Goal: Task Accomplishment & Management: Manage account settings

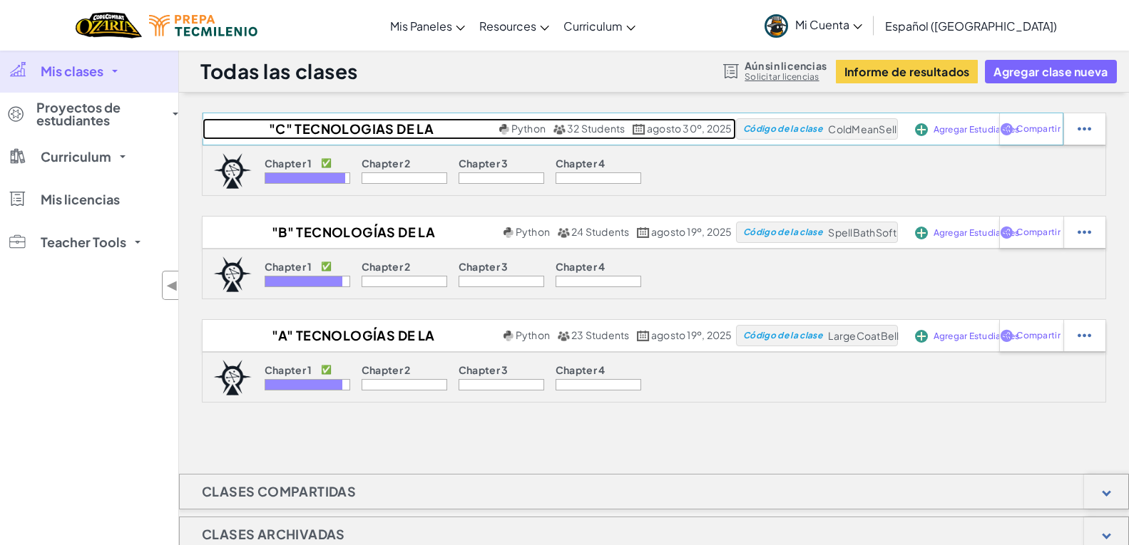
click at [426, 130] on h2 ""C" TECNOLOGIAS DE LA INFORMACIÓN I" at bounding box center [348, 128] width 293 height 21
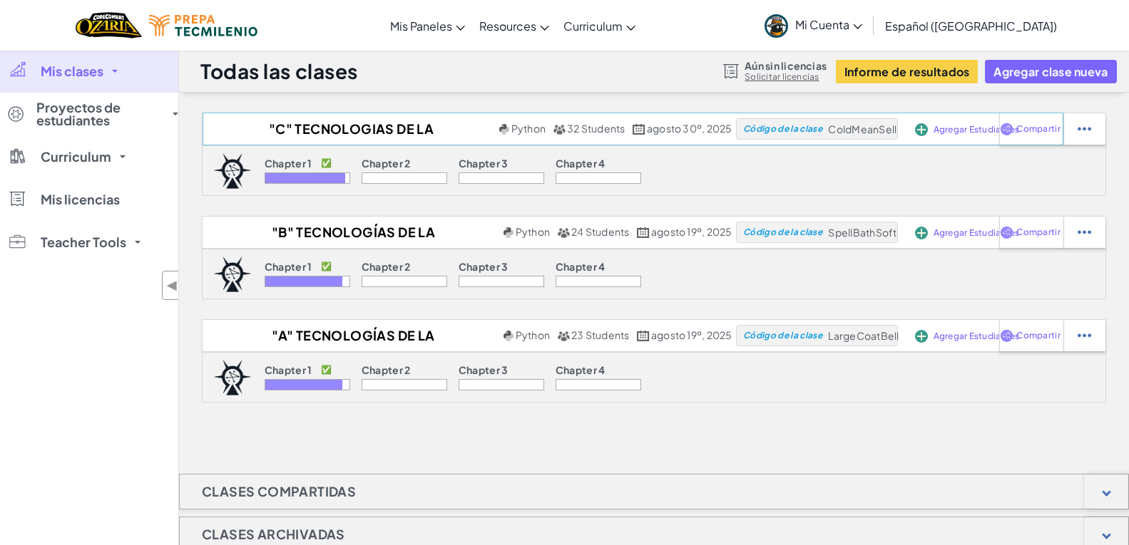
click at [945, 133] on span "Agregar Estudiantes" at bounding box center [976, 129] width 86 height 9
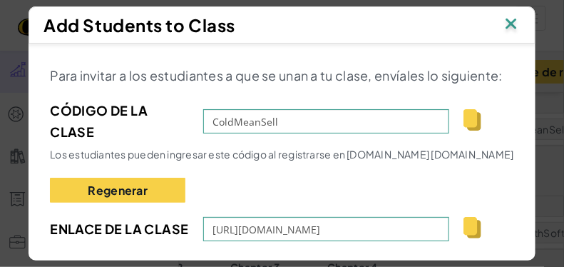
drag, startPoint x: 1058, startPoint y: 3, endPoint x: 294, endPoint y: 178, distance: 783.5
click at [292, 180] on div "Para invitar a los estudiantes a que se unan a tu clase, envíales lo siguiente:…" at bounding box center [281, 183] width 463 height 236
click at [519, 17] on img at bounding box center [511, 24] width 19 height 21
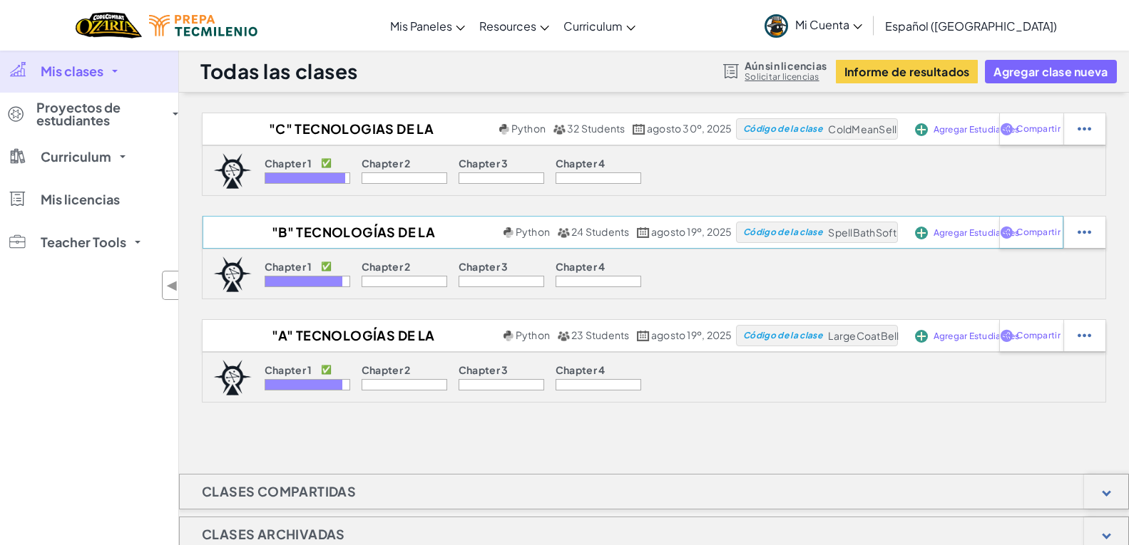
click at [953, 233] on span "Agregar Estudiantes" at bounding box center [976, 233] width 86 height 9
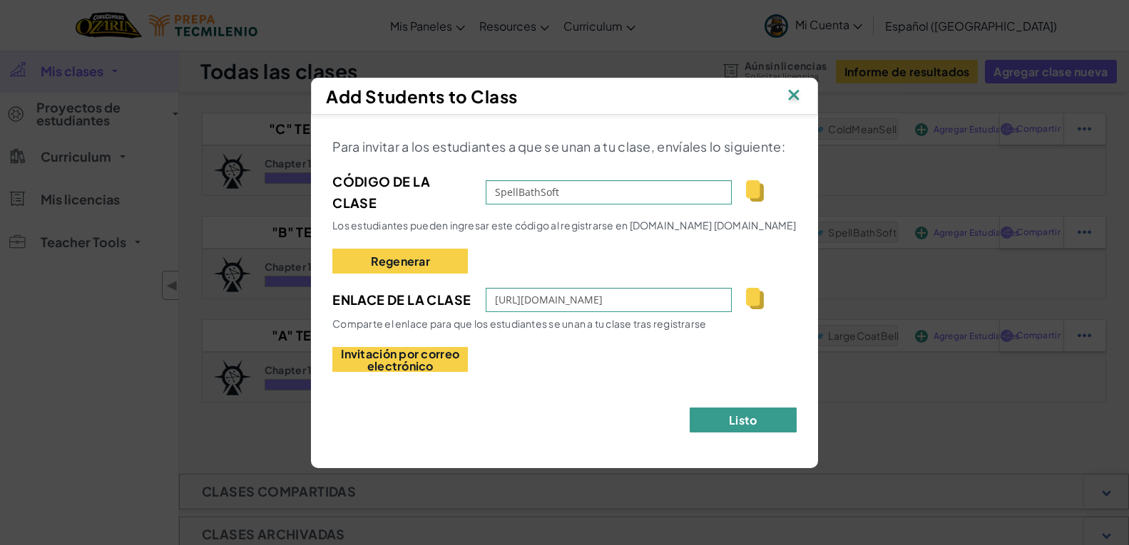
click at [774, 426] on button "Listo" at bounding box center [742, 420] width 107 height 25
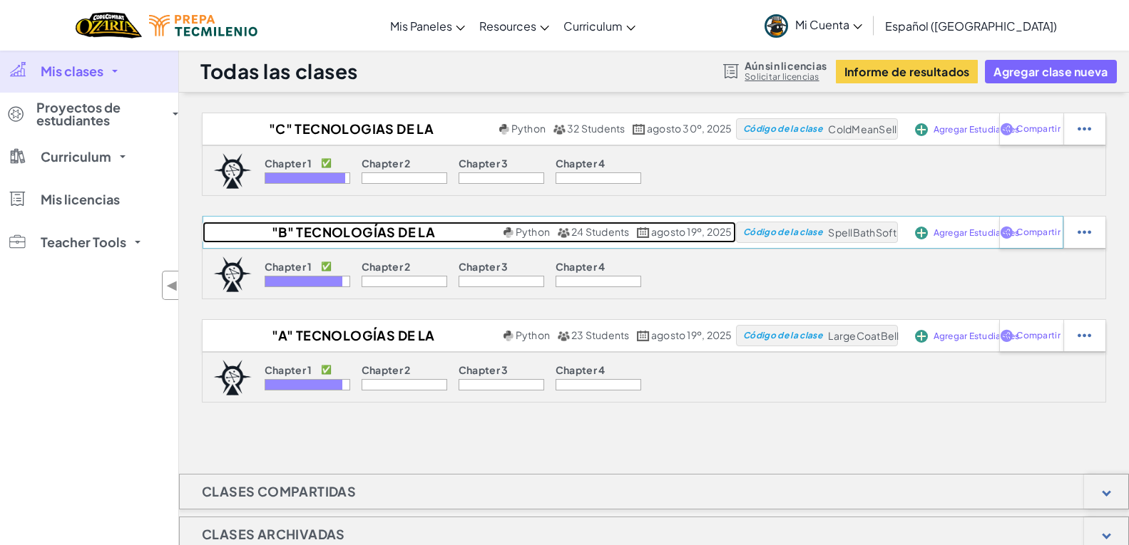
click at [462, 237] on h2 ""B" Tecnologías de la Información I" at bounding box center [350, 232] width 297 height 21
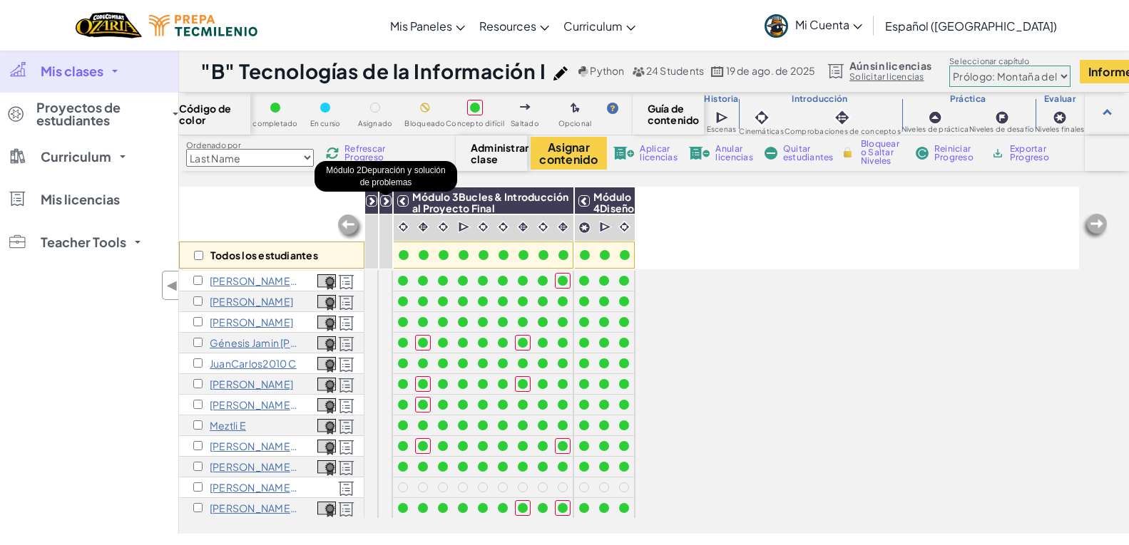
click at [382, 202] on icon at bounding box center [386, 201] width 10 height 10
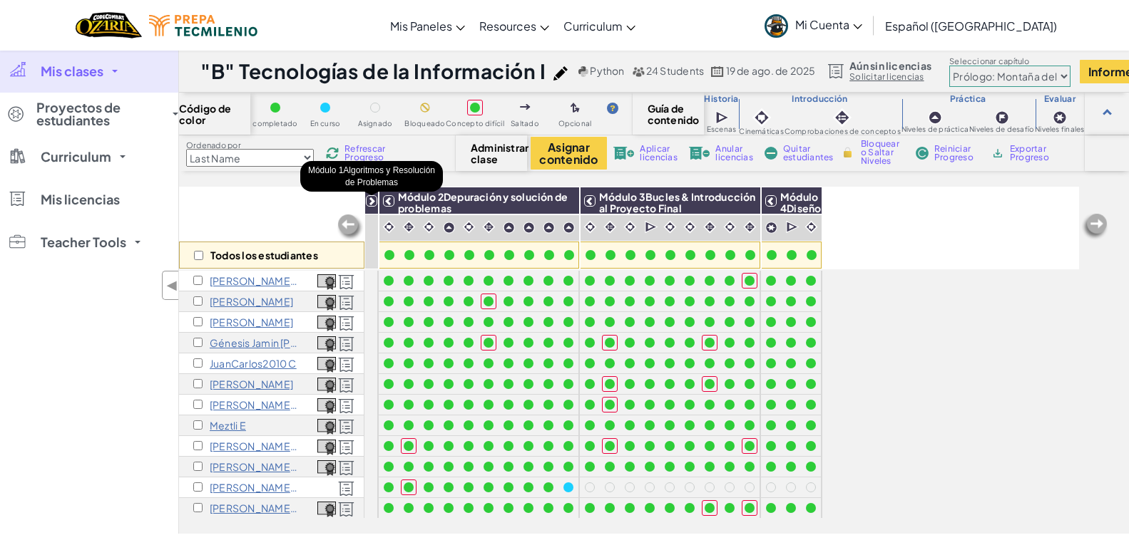
click at [371, 200] on icon at bounding box center [371, 201] width 10 height 10
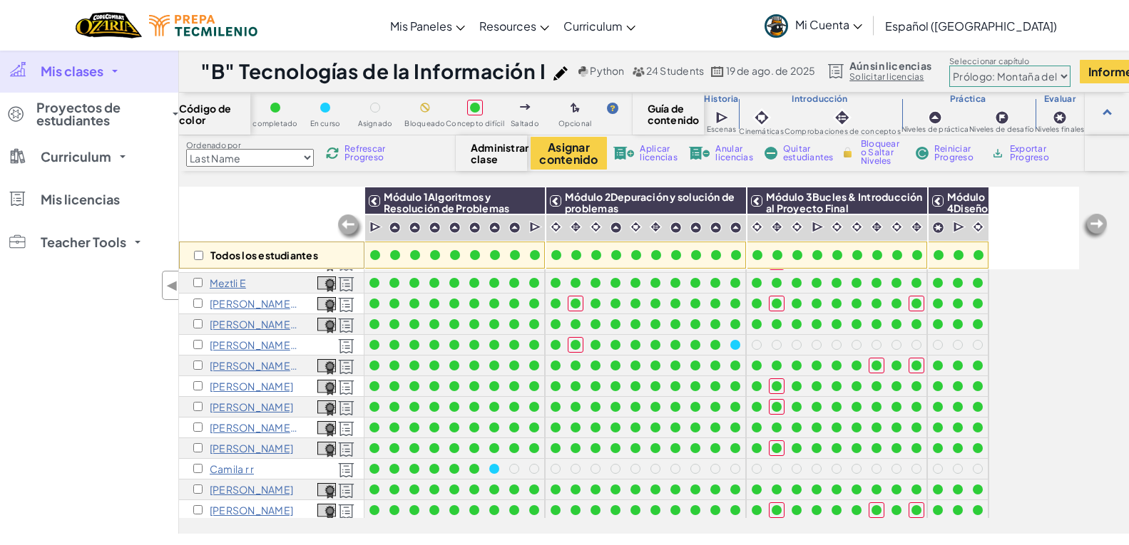
scroll to position [261, 0]
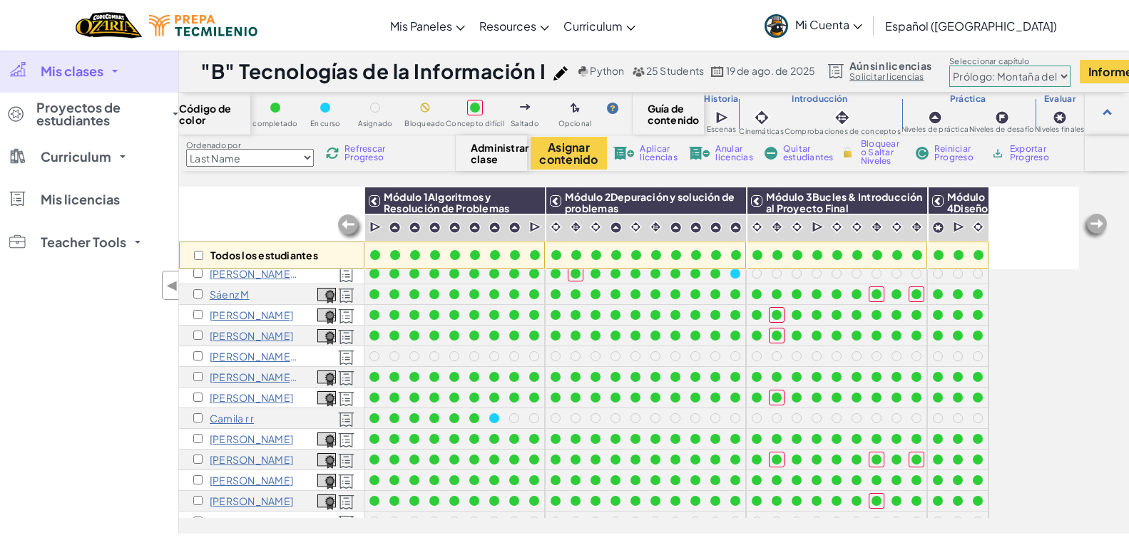
scroll to position [282, 0]
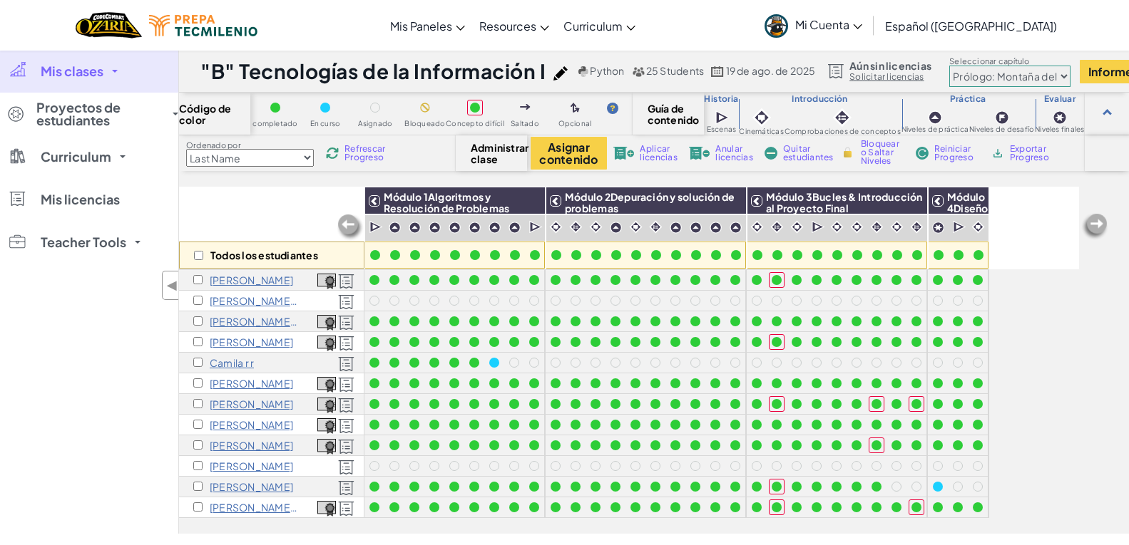
click at [230, 461] on p "[PERSON_NAME]" at bounding box center [251, 466] width 83 height 11
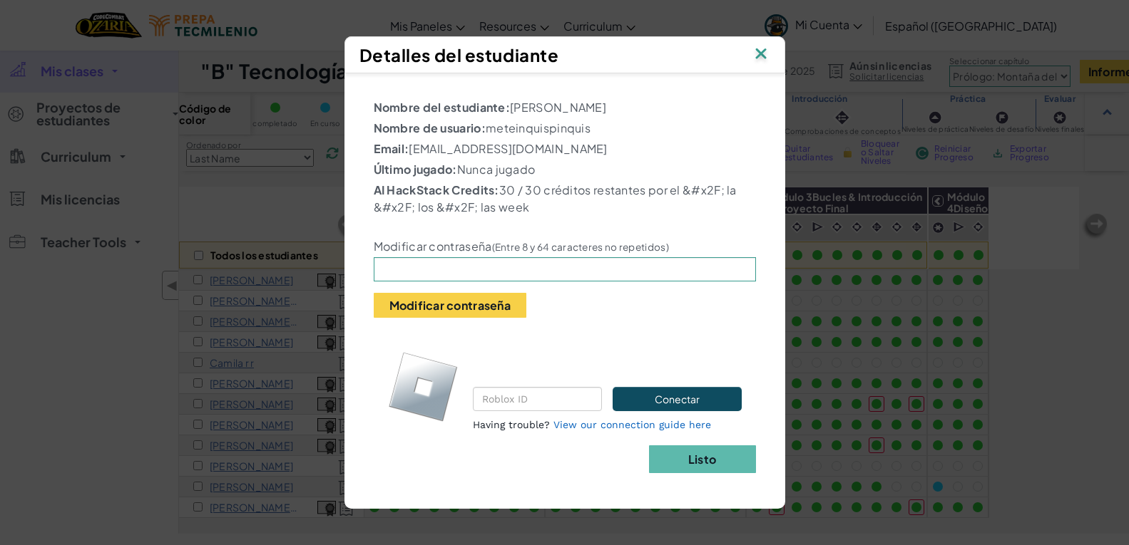
click at [757, 50] on img at bounding box center [760, 54] width 19 height 21
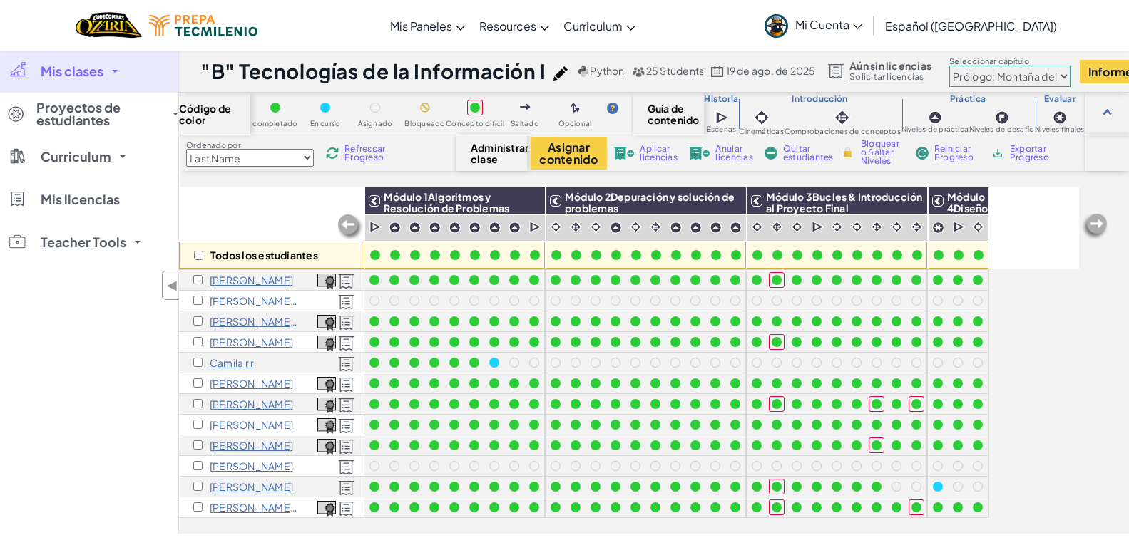
click at [259, 295] on p "Paulina Soto o" at bounding box center [254, 300] width 89 height 11
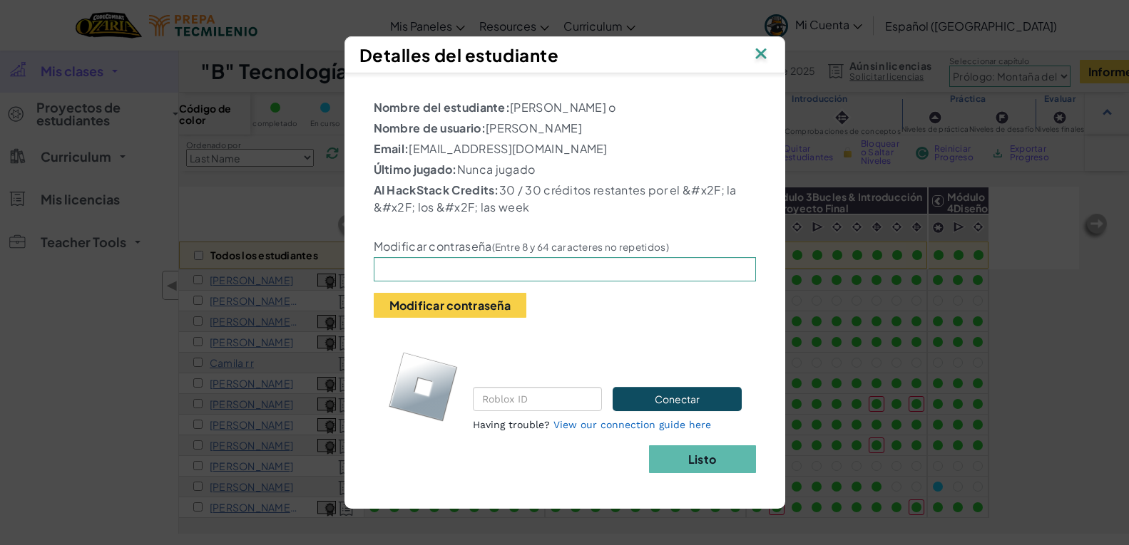
drag, startPoint x: 620, startPoint y: 116, endPoint x: 448, endPoint y: 88, distance: 174.9
click at [448, 88] on div "Nombre del estudiante: Paulina Soto o Nombre de usuario: Paulina SotoO Email: a…" at bounding box center [565, 284] width 426 height 407
click at [678, 157] on div "Nombre del estudiante: Paulina Soto o Nombre de usuario: Paulina SotoO Email: a…" at bounding box center [565, 272] width 382 height 347
click at [758, 61] on img at bounding box center [760, 54] width 19 height 21
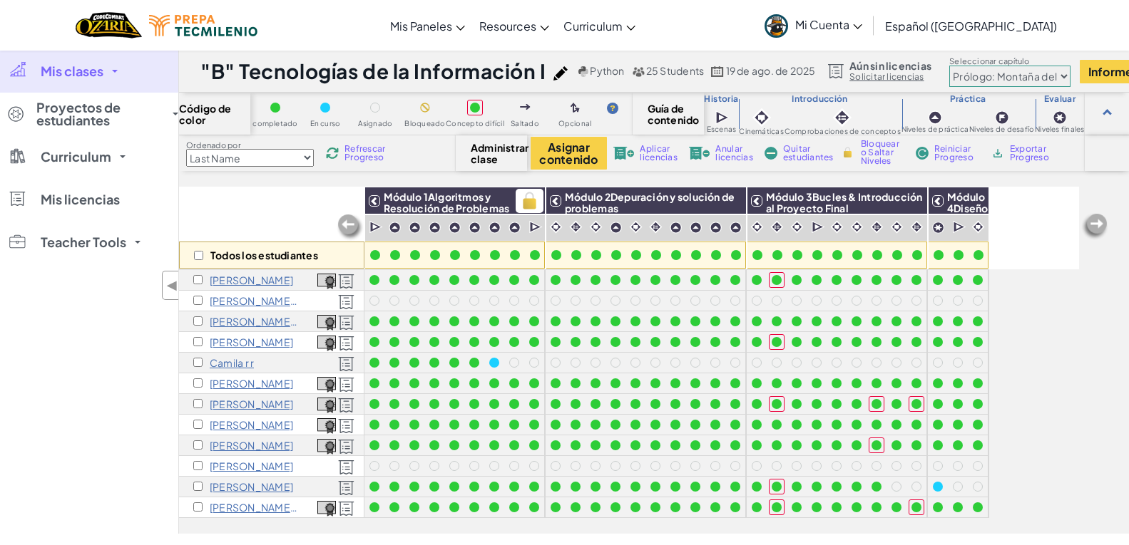
click at [368, 200] on div "Módulo 1Algoritmos y Resolución de Problemas" at bounding box center [455, 201] width 180 height 27
click at [372, 200] on icon at bounding box center [374, 201] width 10 height 10
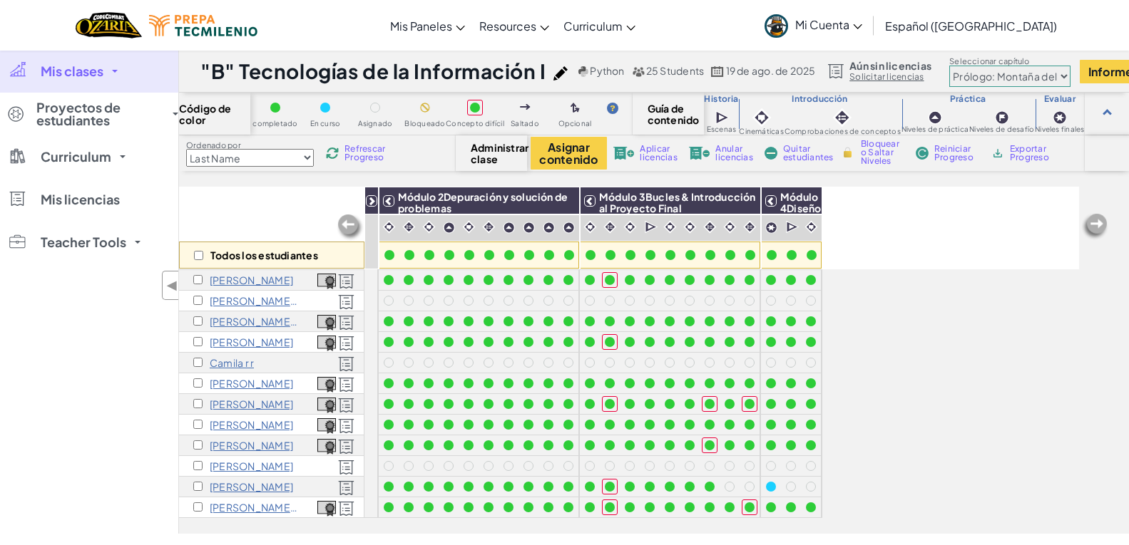
click at [284, 217] on div "Todos los estudiantes" at bounding box center [271, 228] width 185 height 83
click at [956, 24] on span "Español ([GEOGRAPHIC_DATA])" at bounding box center [971, 26] width 172 height 15
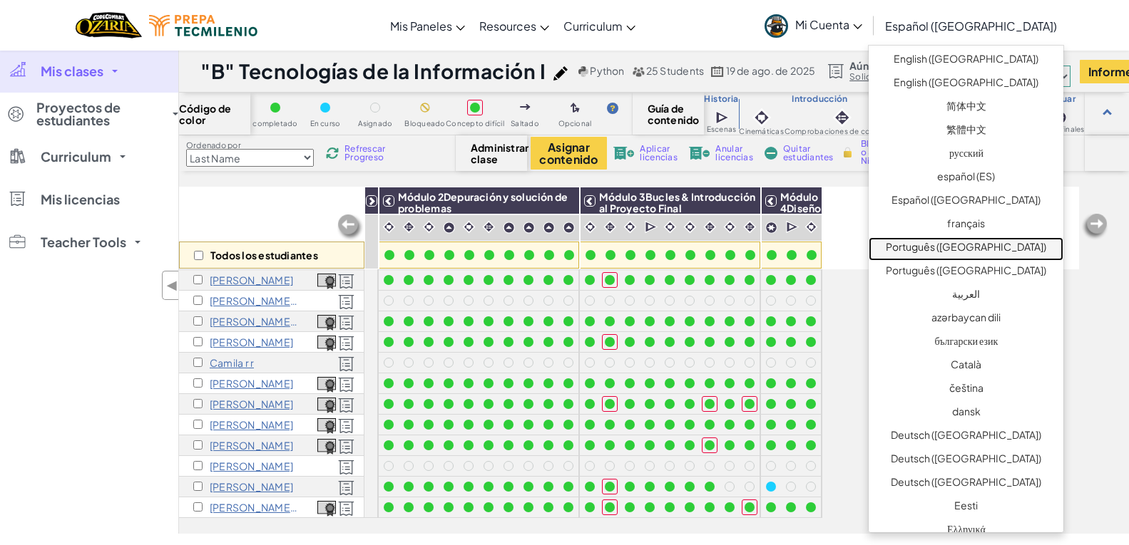
click at [1015, 253] on link "Português ([GEOGRAPHIC_DATA])" at bounding box center [965, 249] width 195 height 24
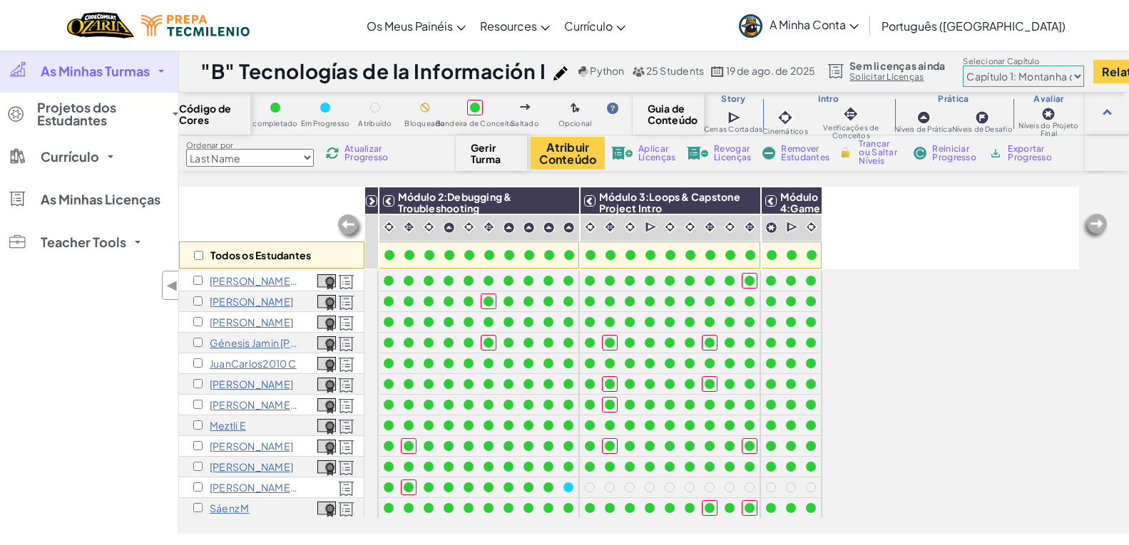
click at [858, 26] on span "A Minha Conta" at bounding box center [813, 24] width 89 height 15
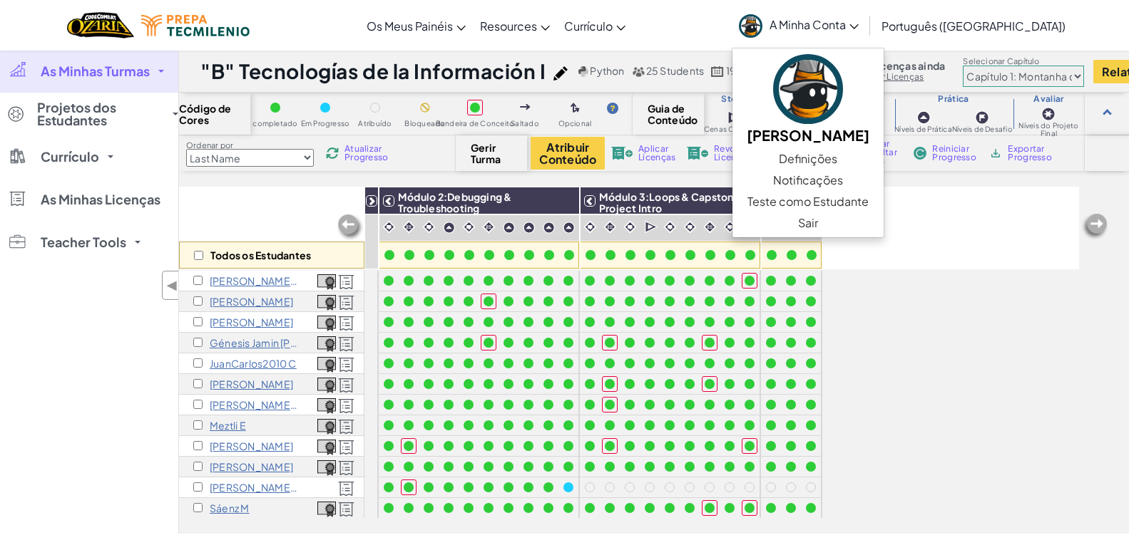
click at [939, 268] on div "Todos os Estudantes Módulo 1:Algorithms & Problem Solving Módulo 2:Debugging & …" at bounding box center [629, 228] width 900 height 83
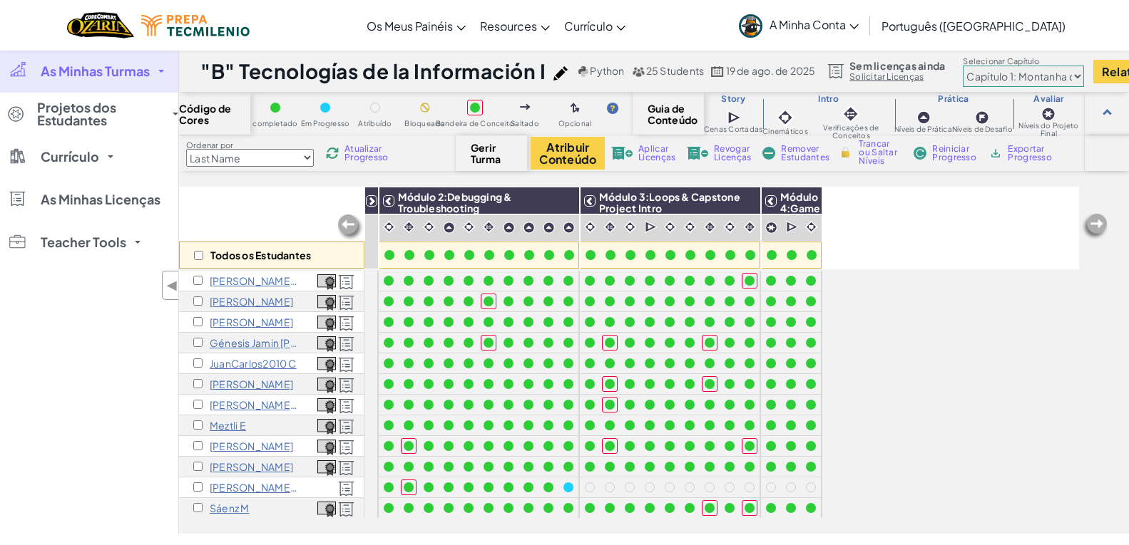
scroll to position [214, 0]
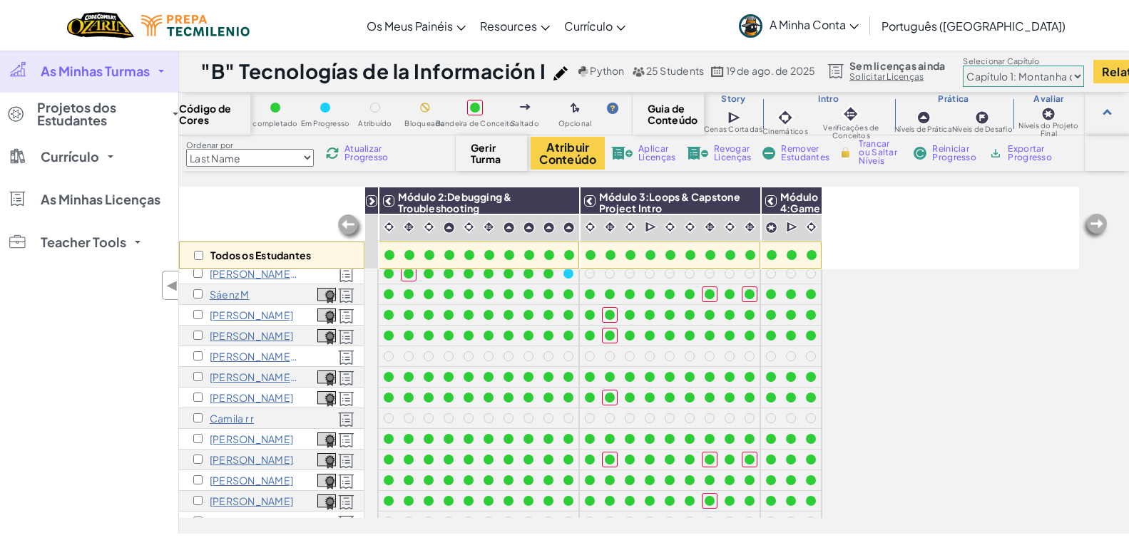
click at [955, 19] on span "Português ([GEOGRAPHIC_DATA])" at bounding box center [973, 26] width 184 height 15
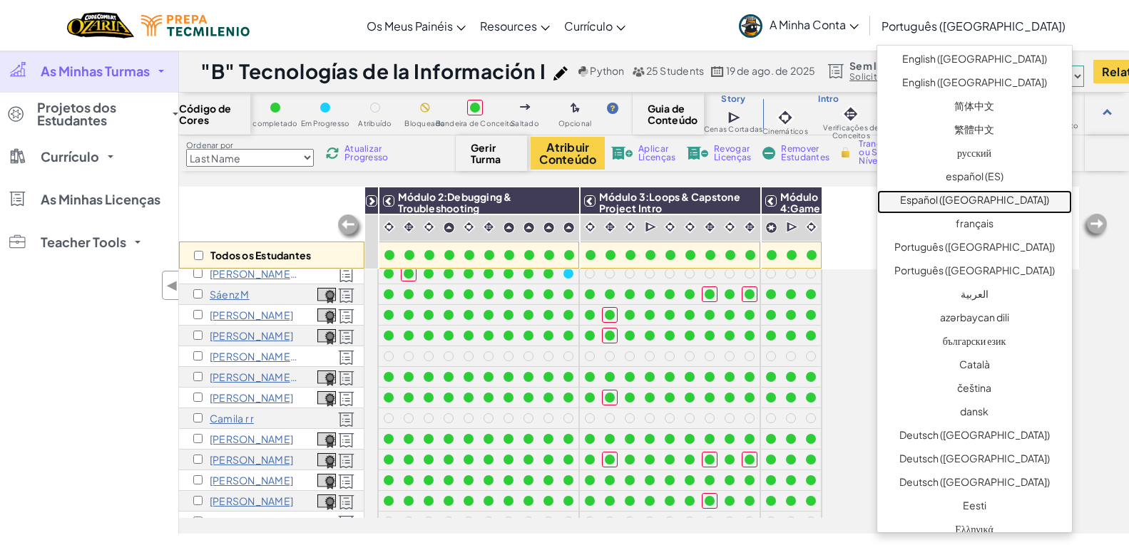
click at [966, 199] on link "Español ([GEOGRAPHIC_DATA])" at bounding box center [974, 202] width 195 height 24
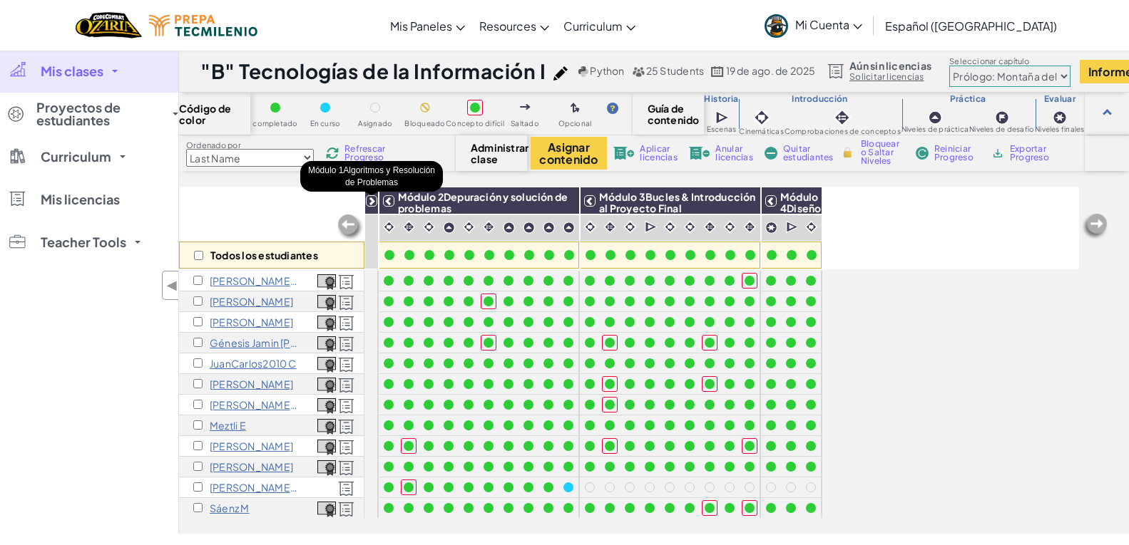
click at [371, 197] on icon at bounding box center [371, 201] width 10 height 10
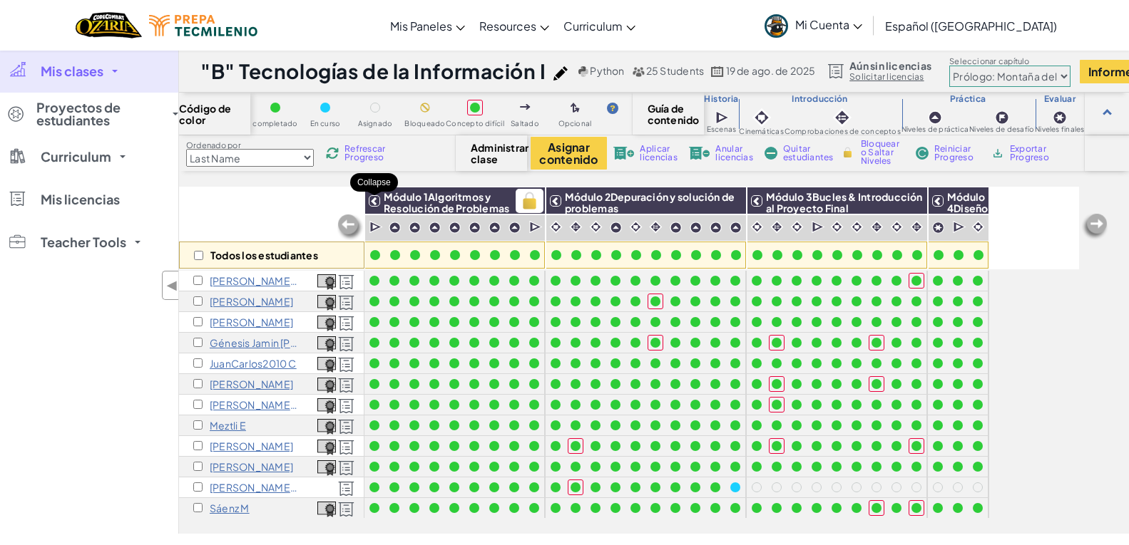
click at [366, 203] on div "Todos los estudiantes Módulo 1Algoritmos y Resolución de Problemas Módulo 2Depu…" at bounding box center [629, 228] width 900 height 83
click at [372, 202] on icon at bounding box center [374, 201] width 10 height 10
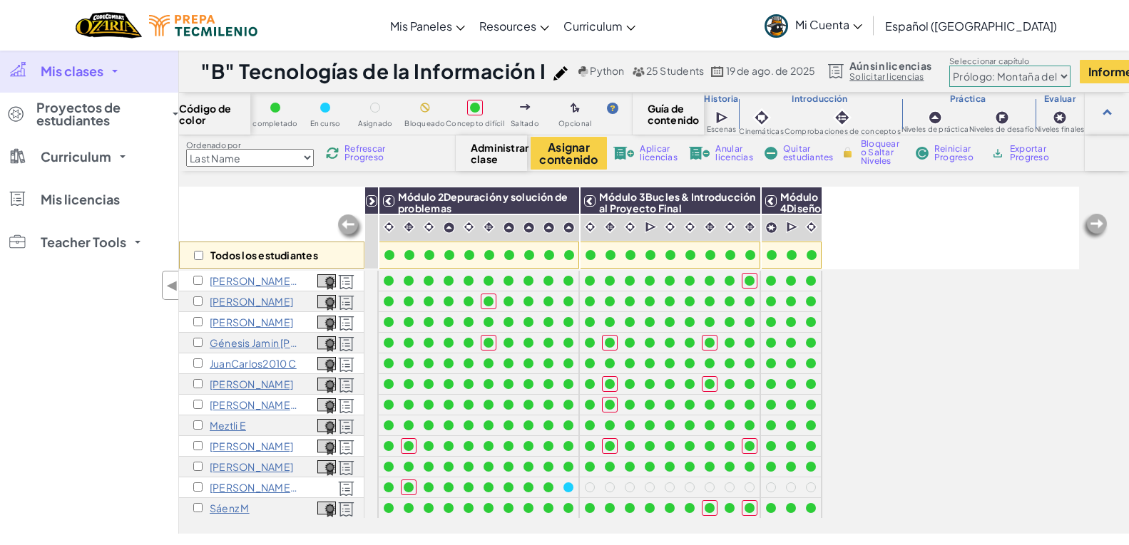
click at [282, 210] on div "Todos los estudiantes" at bounding box center [271, 228] width 185 height 83
click at [385, 200] on icon at bounding box center [389, 201] width 10 height 10
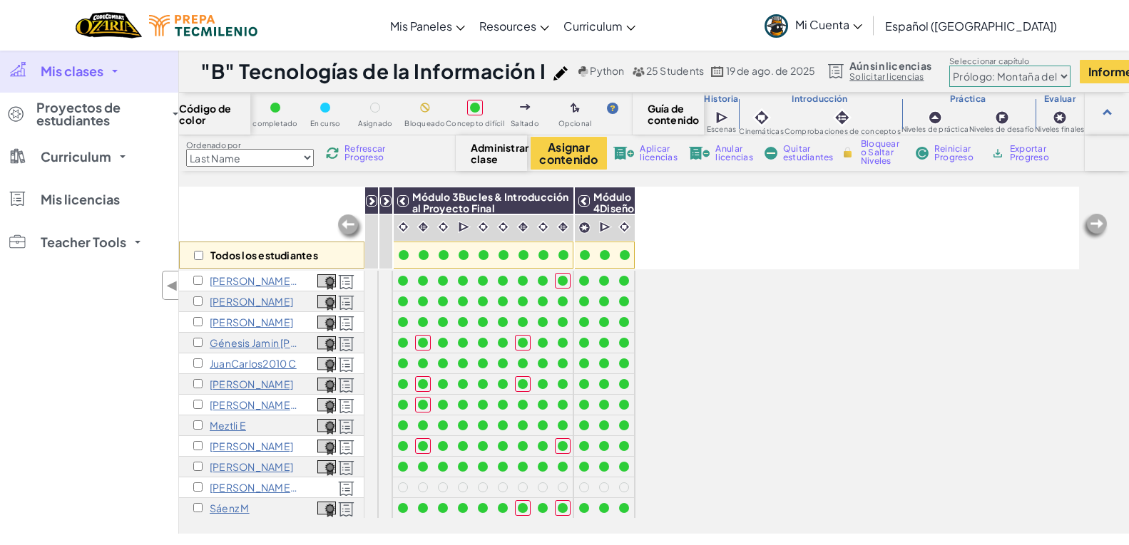
click at [862, 25] on span "Mi Cuenta" at bounding box center [828, 24] width 67 height 15
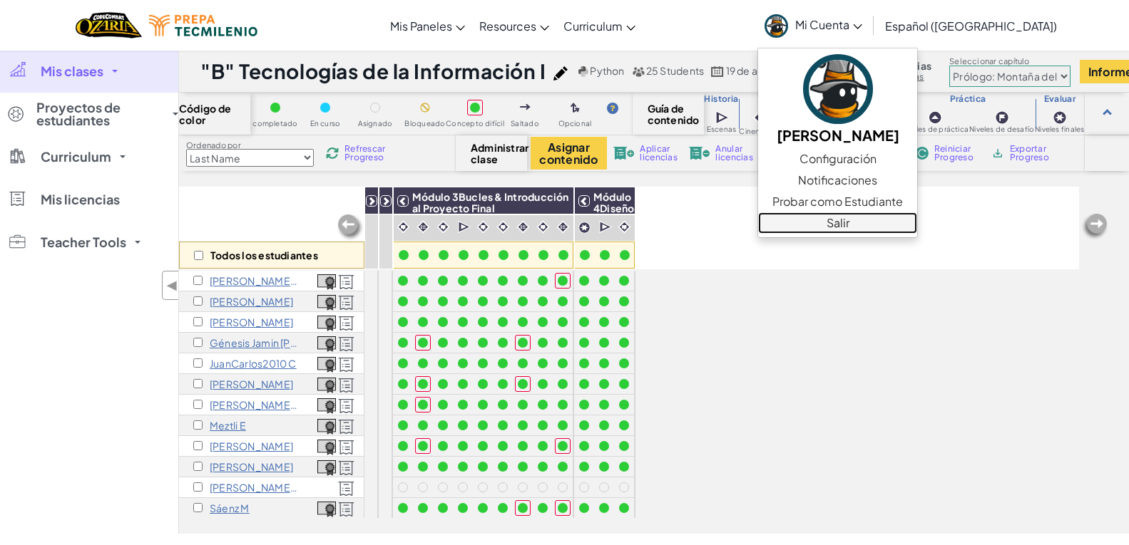
click at [888, 225] on link "Salir" at bounding box center [837, 222] width 159 height 21
